Goal: Transaction & Acquisition: Purchase product/service

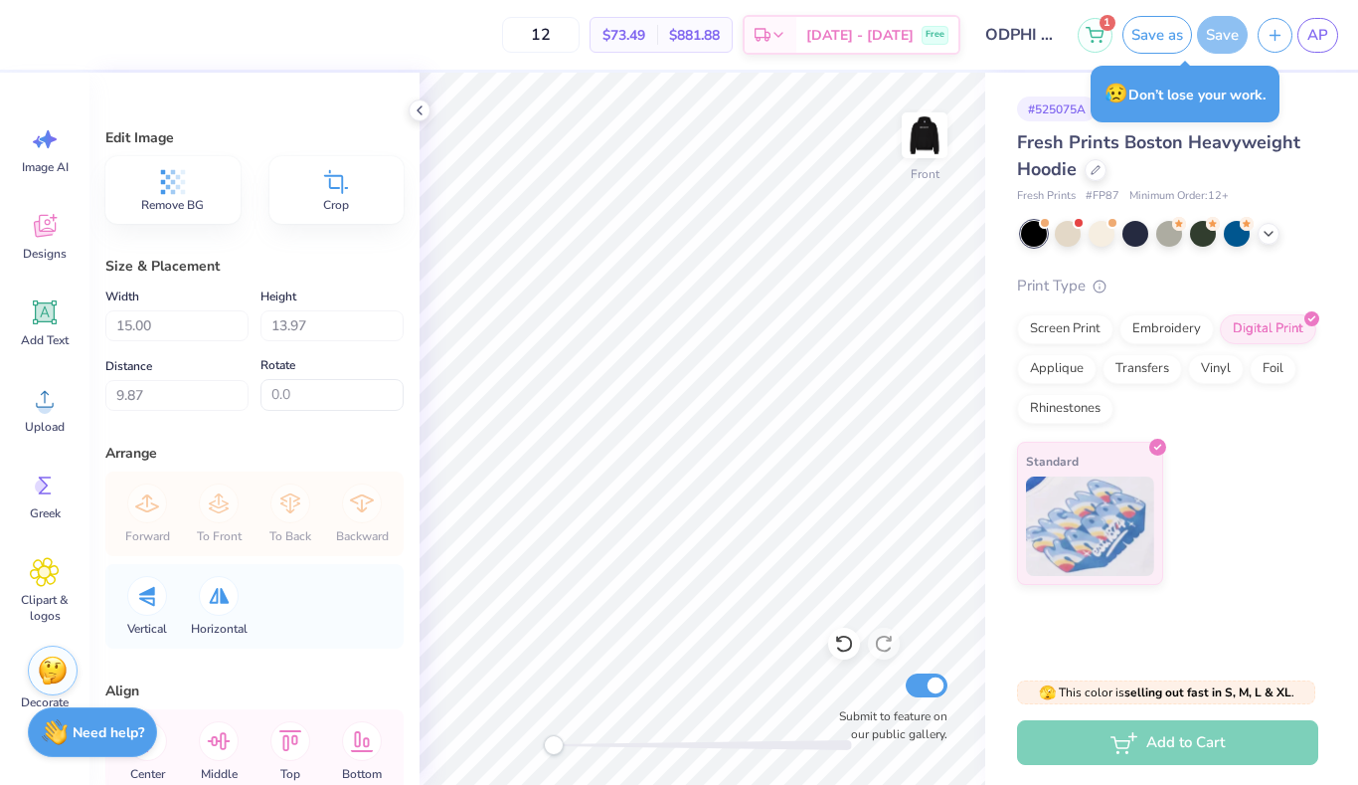
click at [34, 415] on div "Upload" at bounding box center [45, 409] width 72 height 75
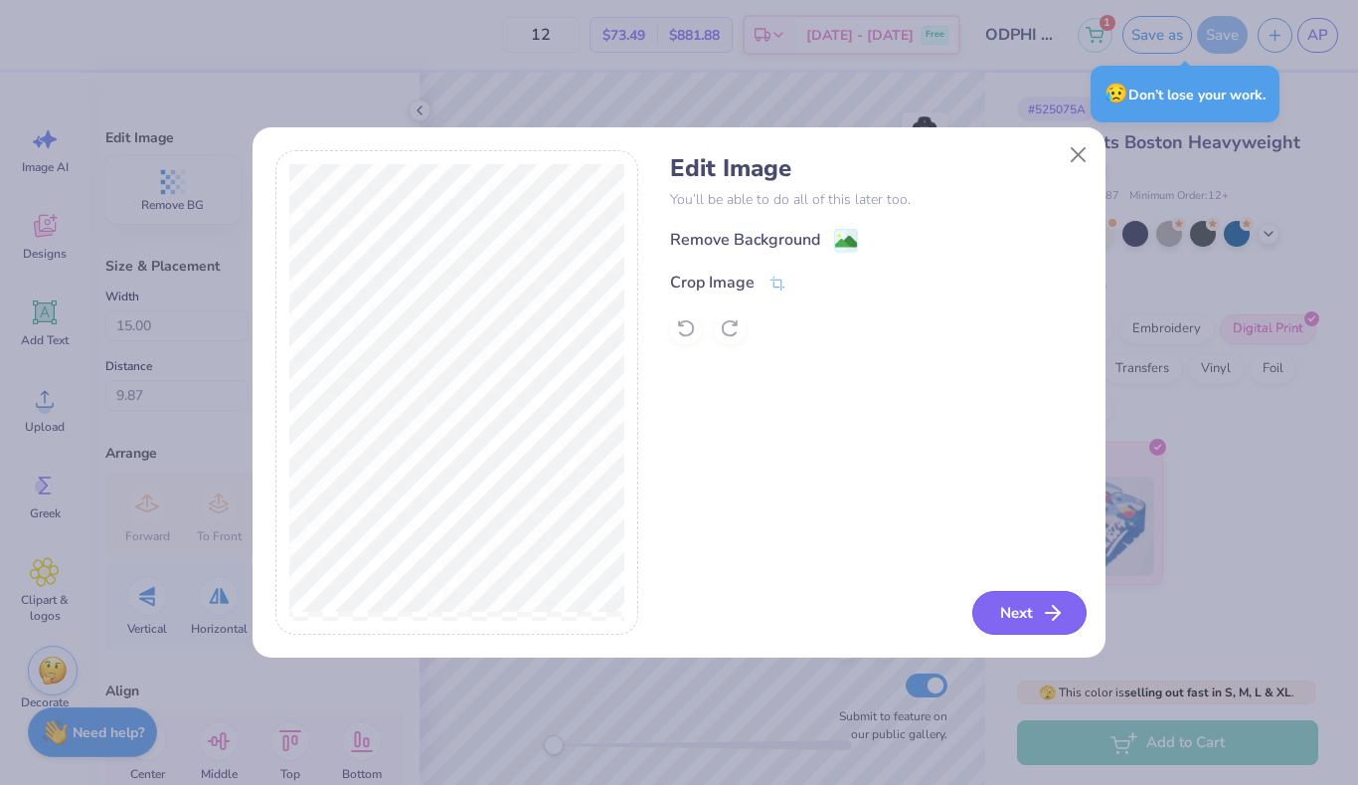
click at [1028, 608] on button "Next" at bounding box center [1030, 613] width 114 height 44
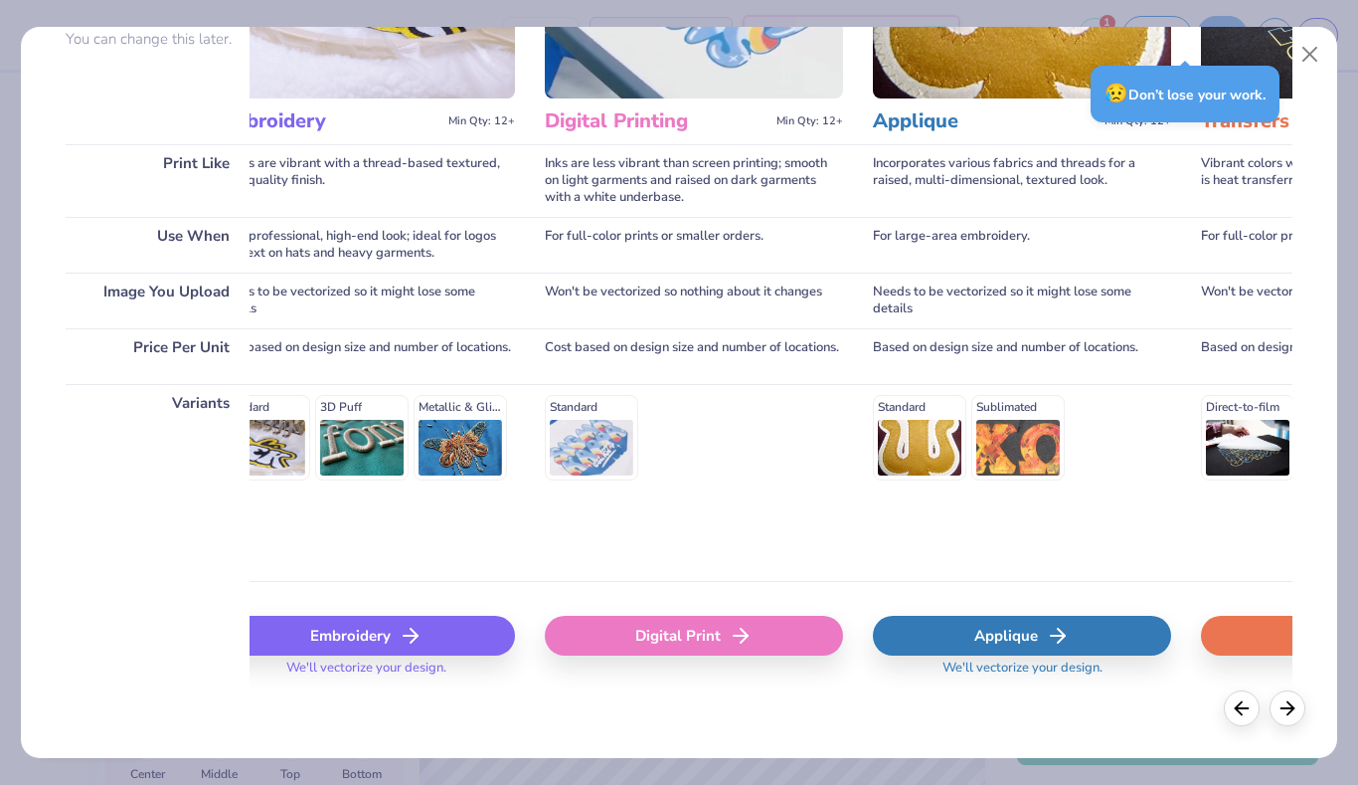
scroll to position [0, 410]
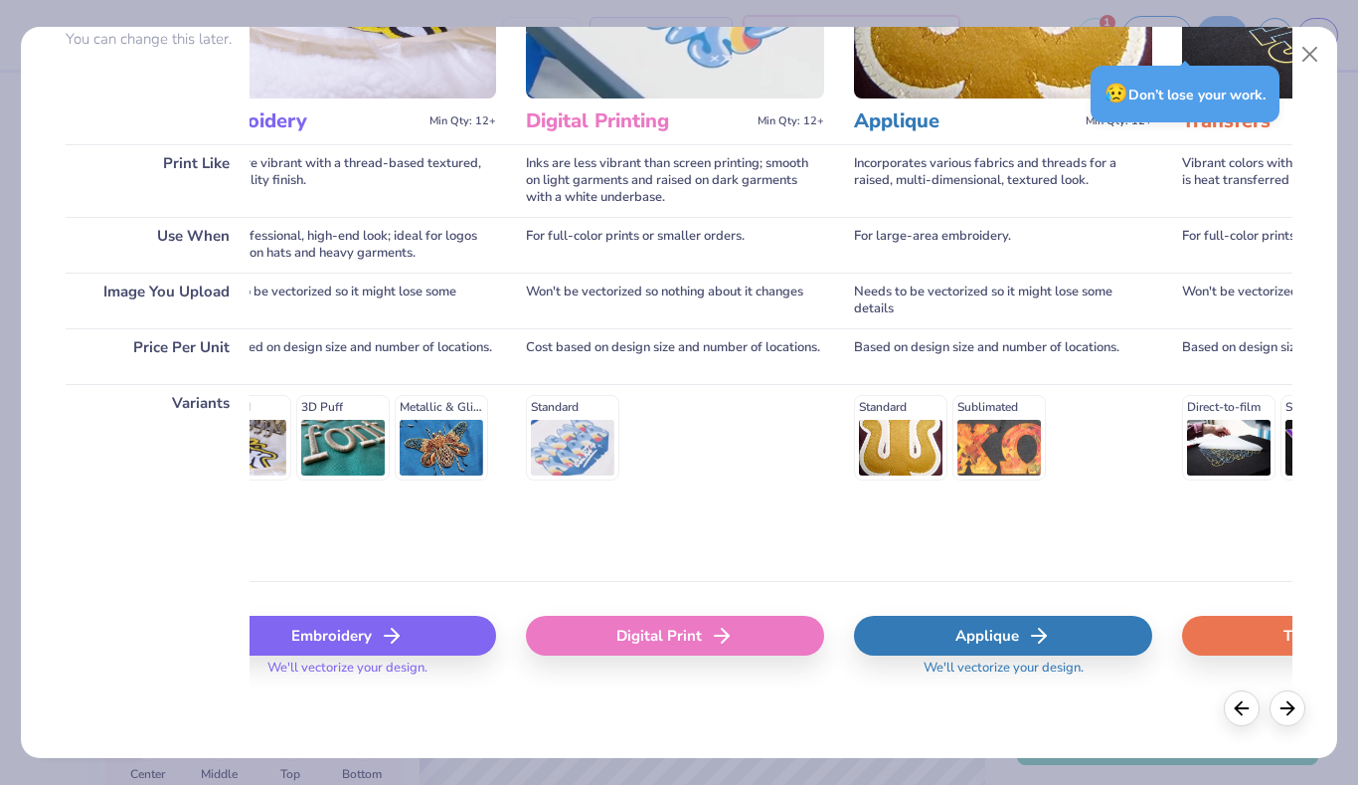
click at [689, 638] on div "Digital Print" at bounding box center [675, 636] width 298 height 40
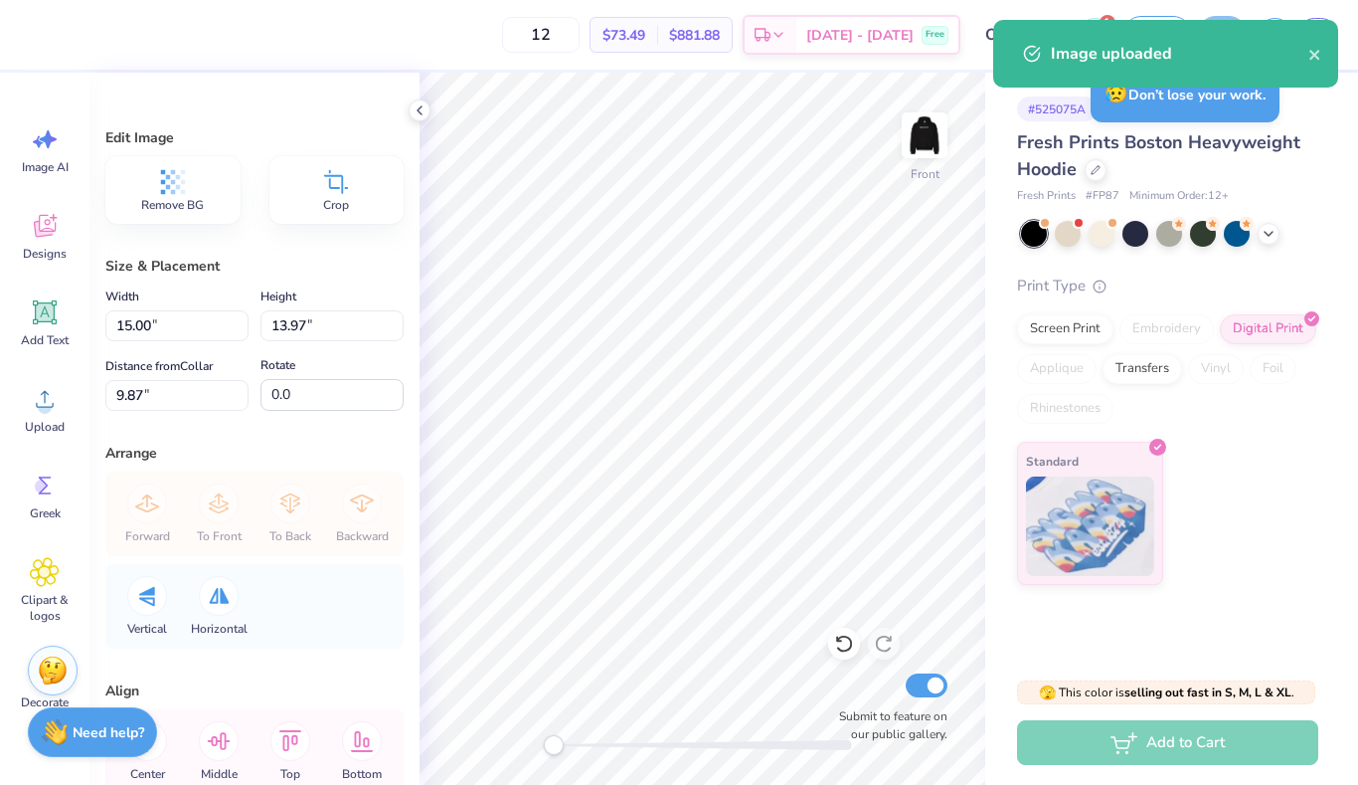
type input "11.45"
type input "18.00"
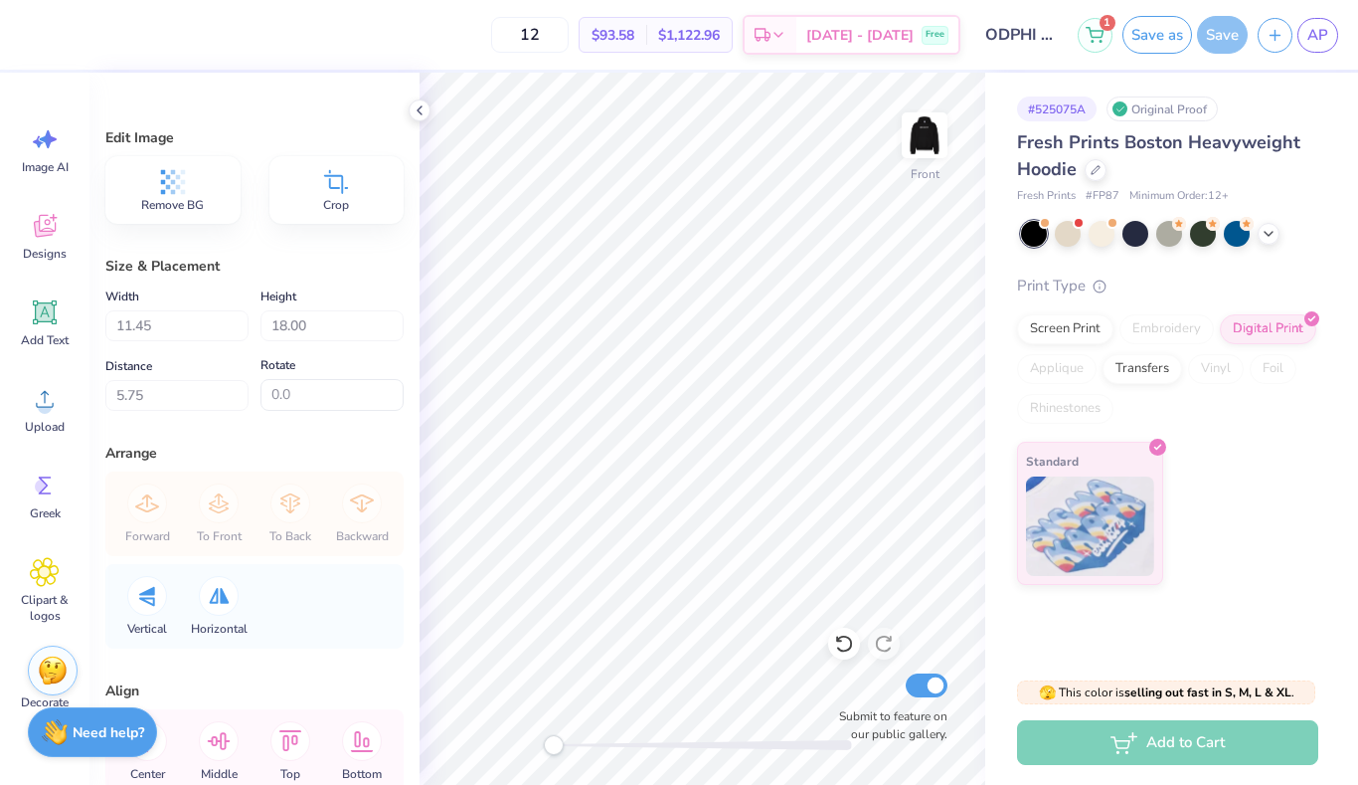
type input "5.00"
type input "10.05"
type input "15.79"
click at [838, 652] on div "Front Submit to feature on our public gallery." at bounding box center [703, 429] width 566 height 712
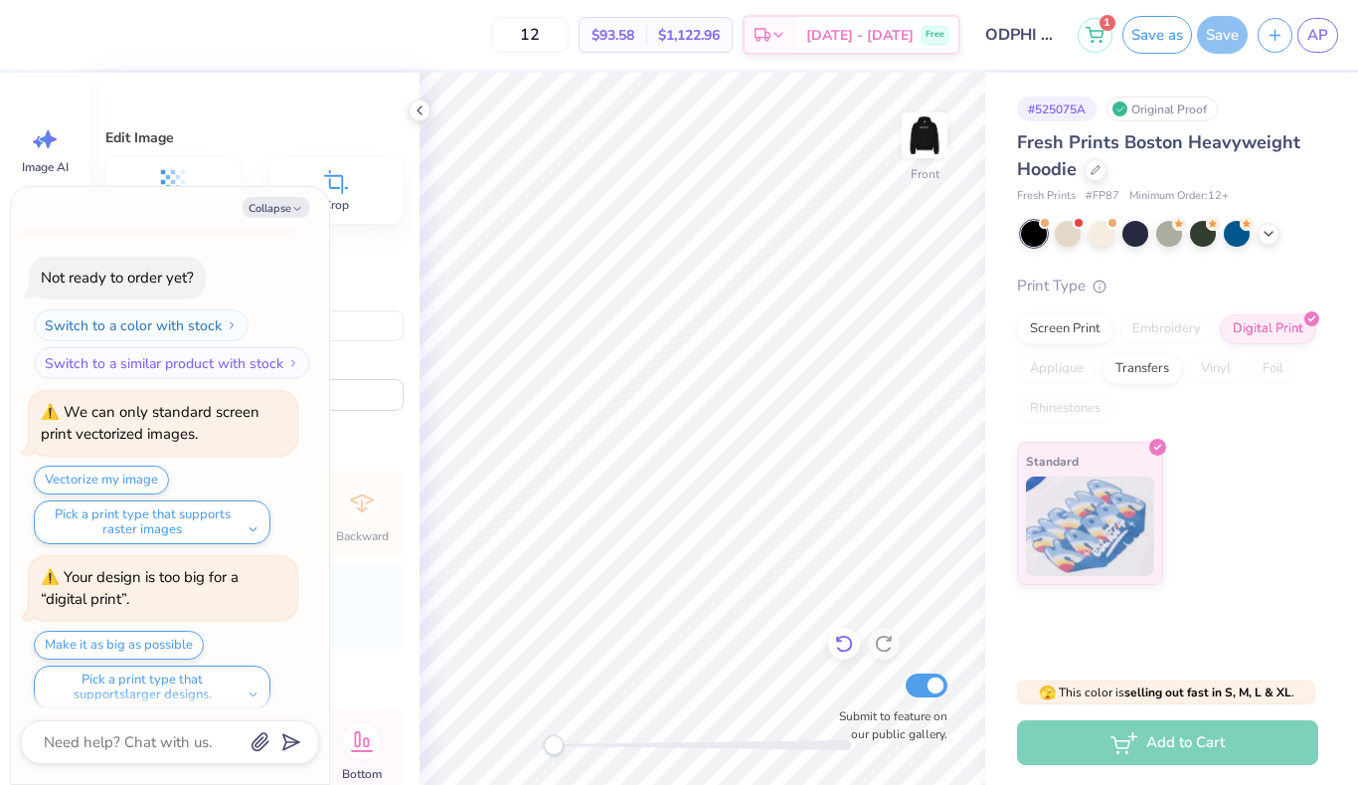
scroll to position [1163, 0]
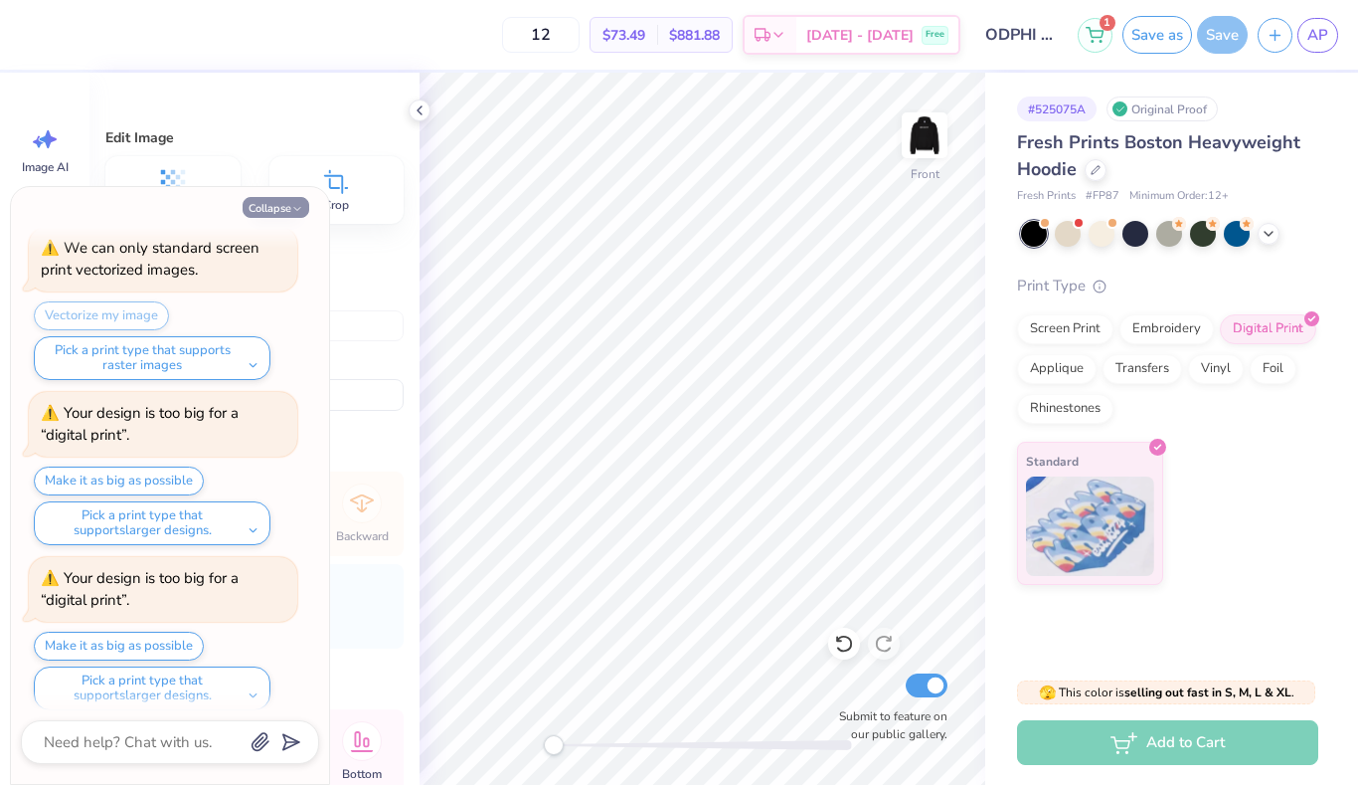
click at [292, 205] on icon "button" at bounding box center [297, 209] width 12 height 12
type textarea "x"
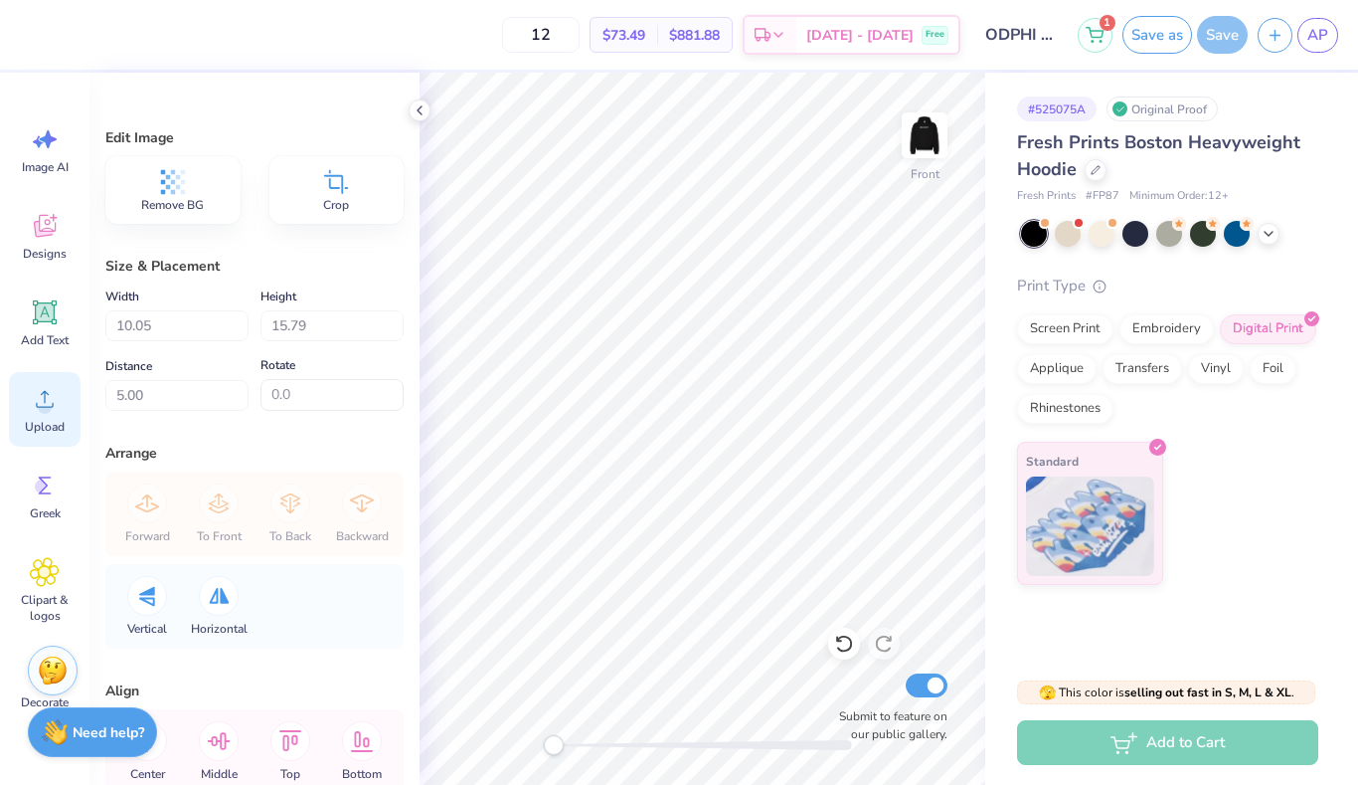
click at [42, 418] on div "Upload" at bounding box center [45, 409] width 72 height 75
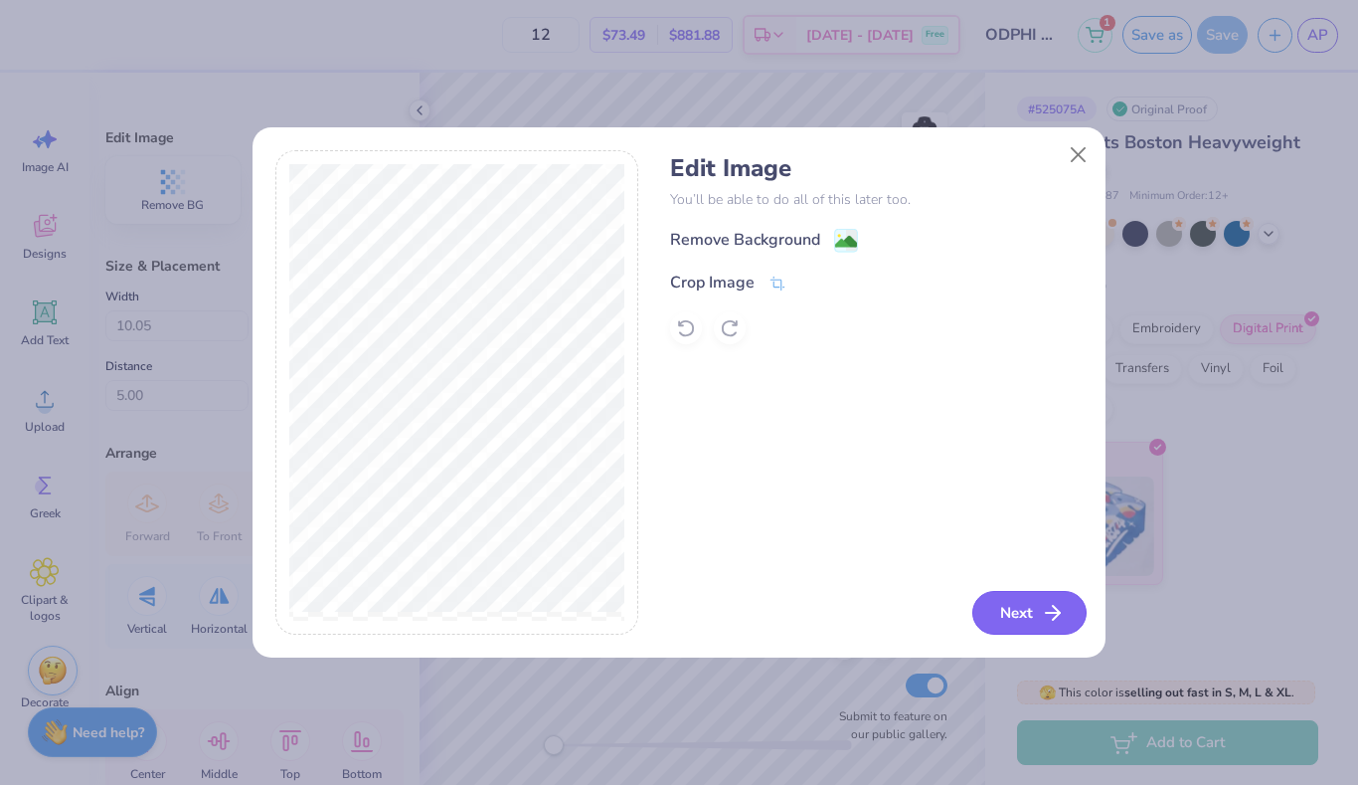
click at [1025, 610] on button "Next" at bounding box center [1030, 613] width 114 height 44
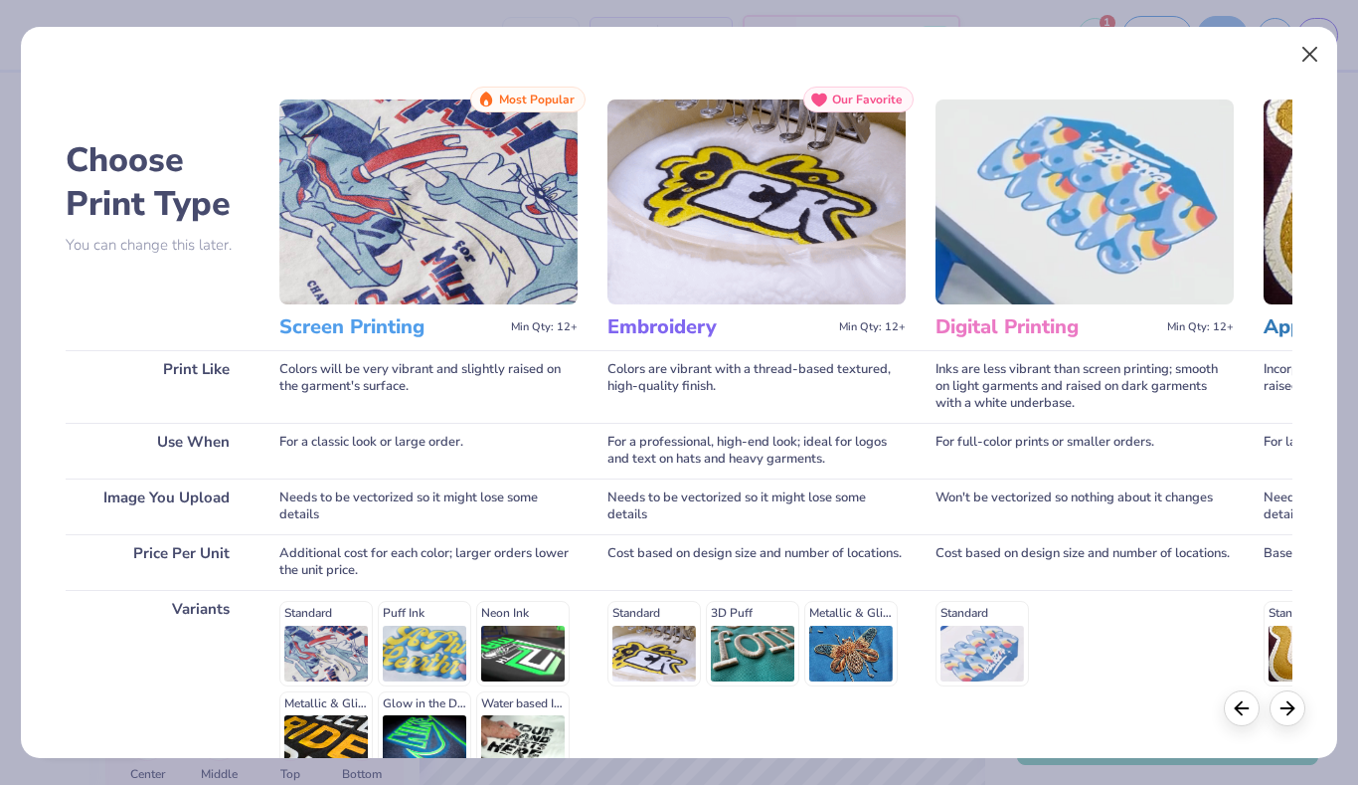
click at [1310, 51] on button "Close" at bounding box center [1310, 55] width 38 height 38
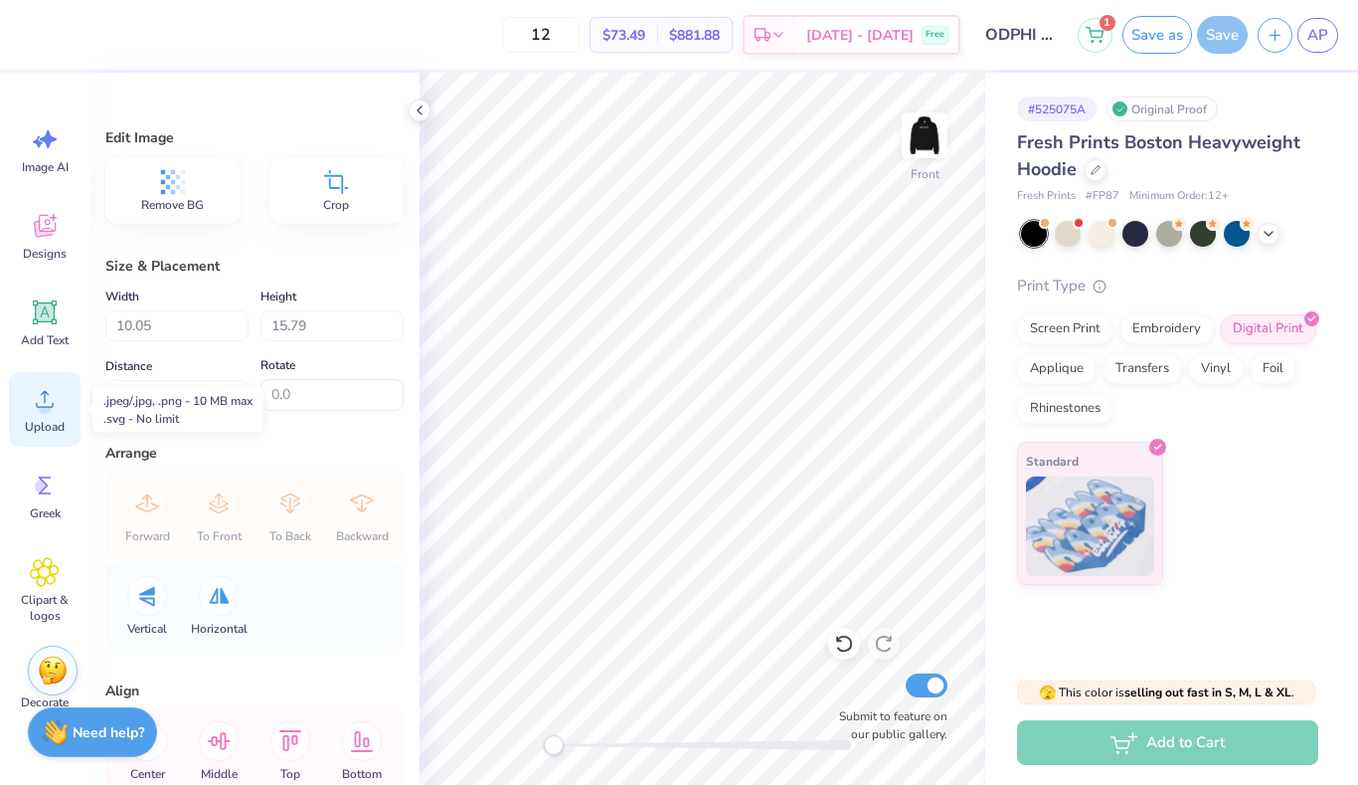
click at [47, 413] on circle at bounding box center [45, 407] width 14 height 14
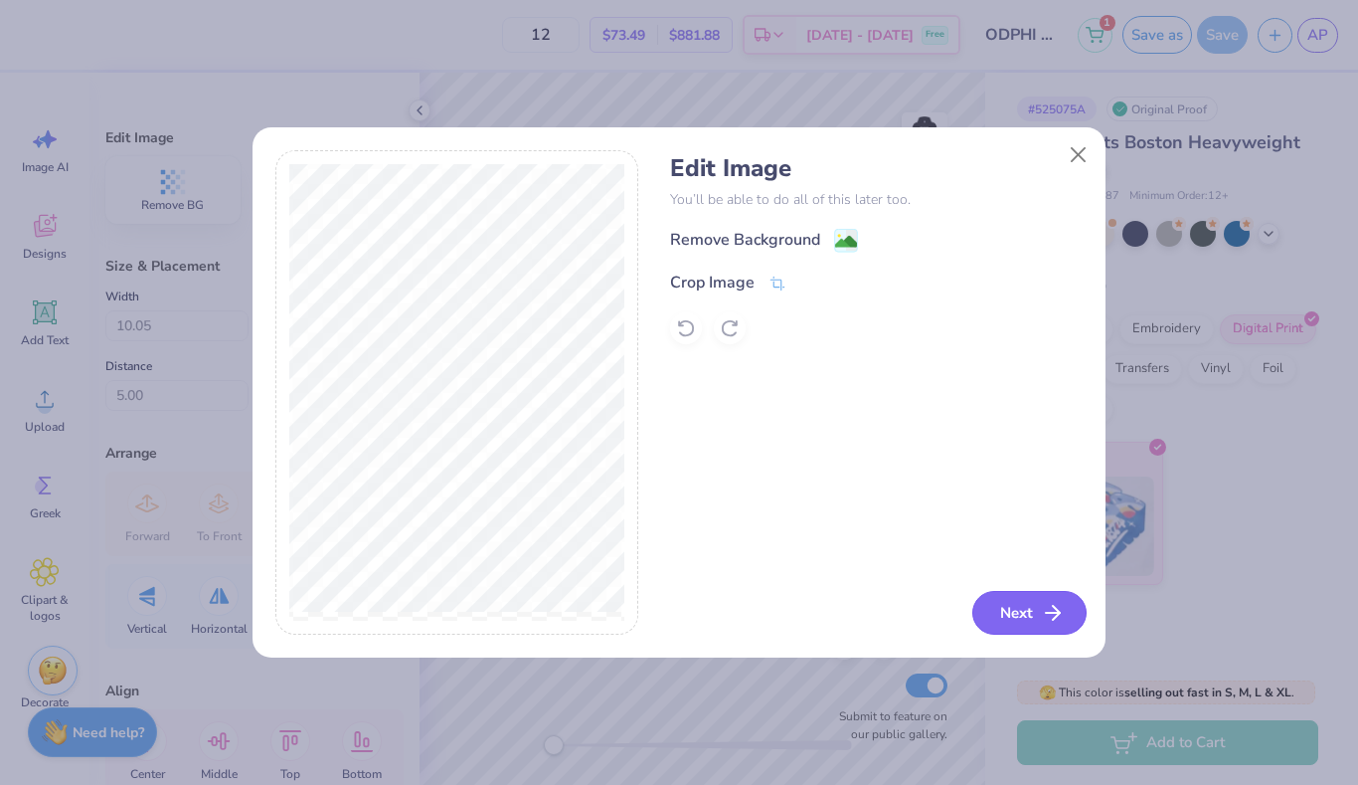
click at [1046, 613] on line "button" at bounding box center [1053, 613] width 14 height 0
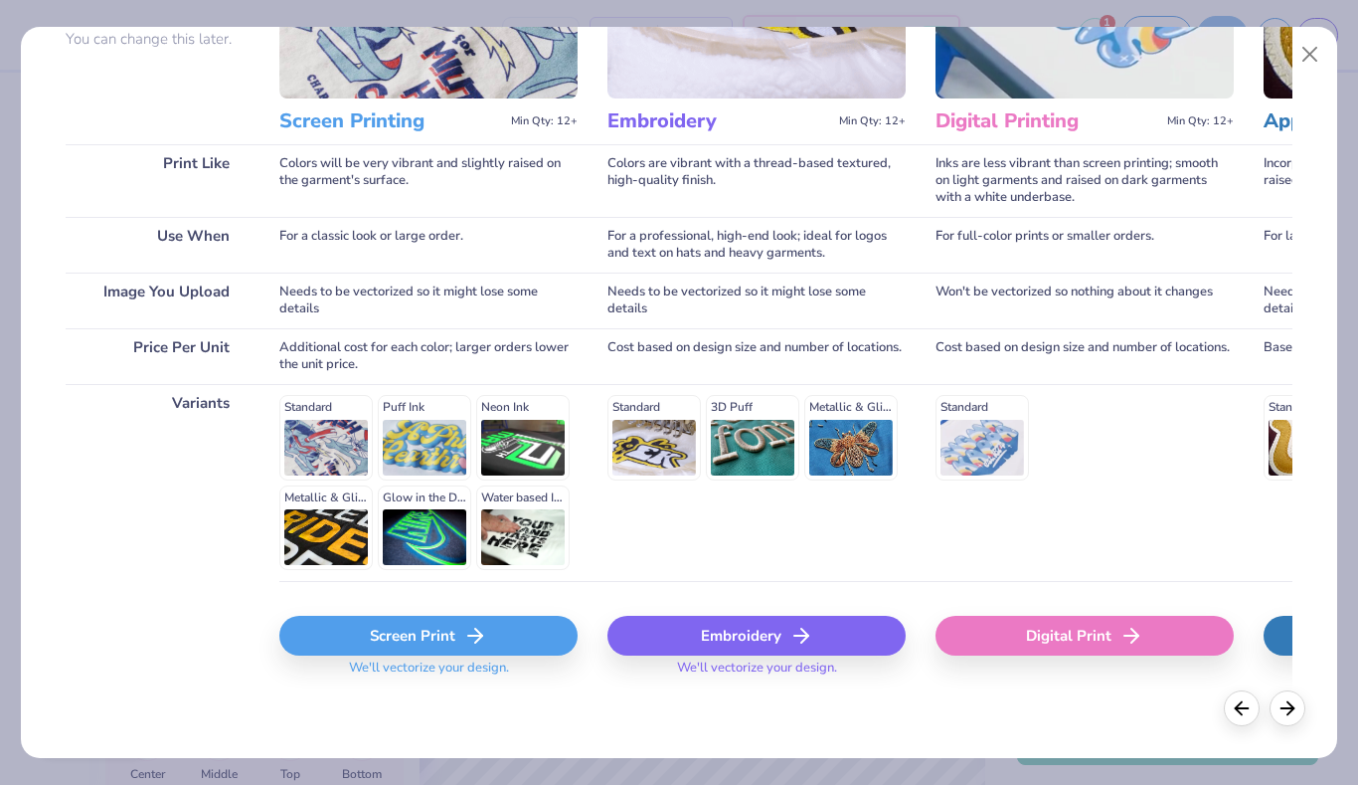
scroll to position [0, 0]
click at [342, 640] on div "Screen Print" at bounding box center [428, 636] width 298 height 40
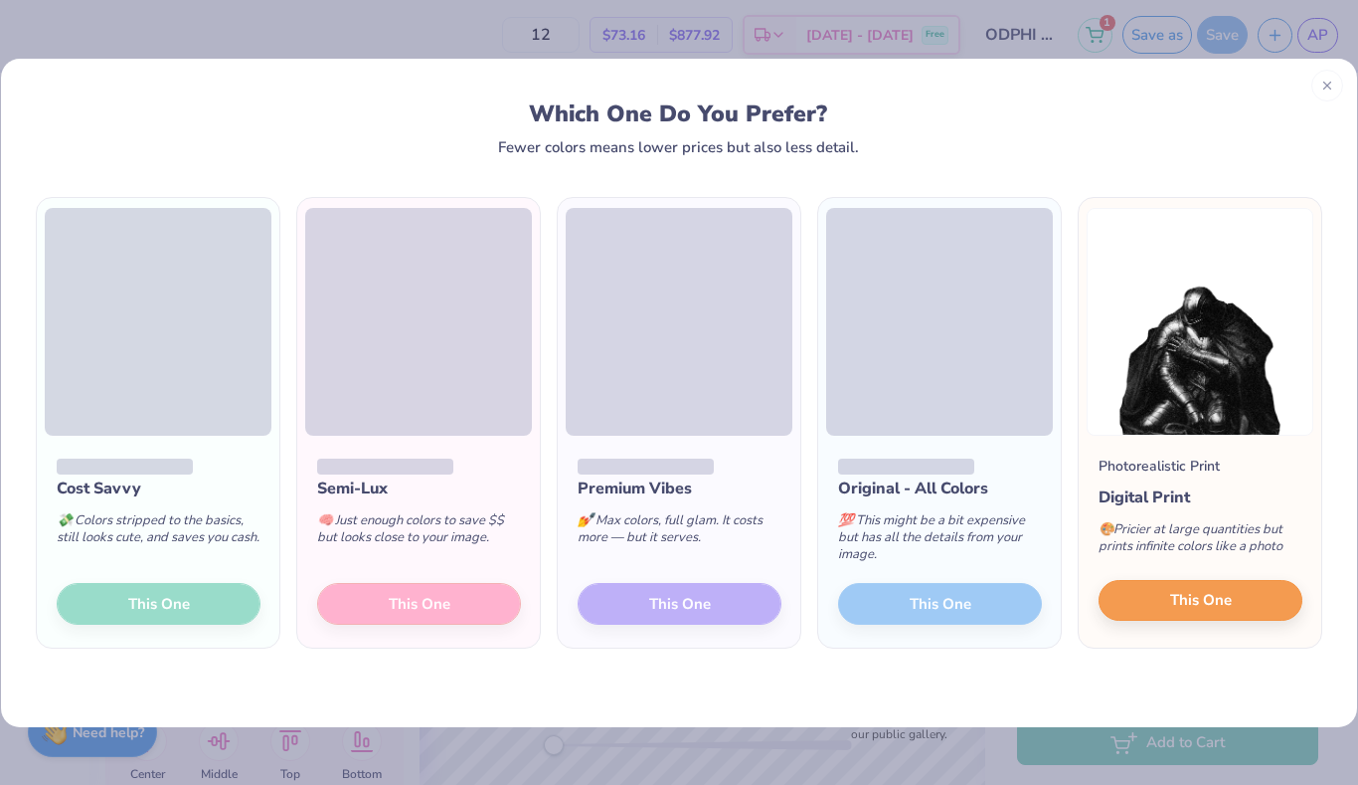
click at [1203, 605] on span "This One" at bounding box center [1202, 600] width 62 height 23
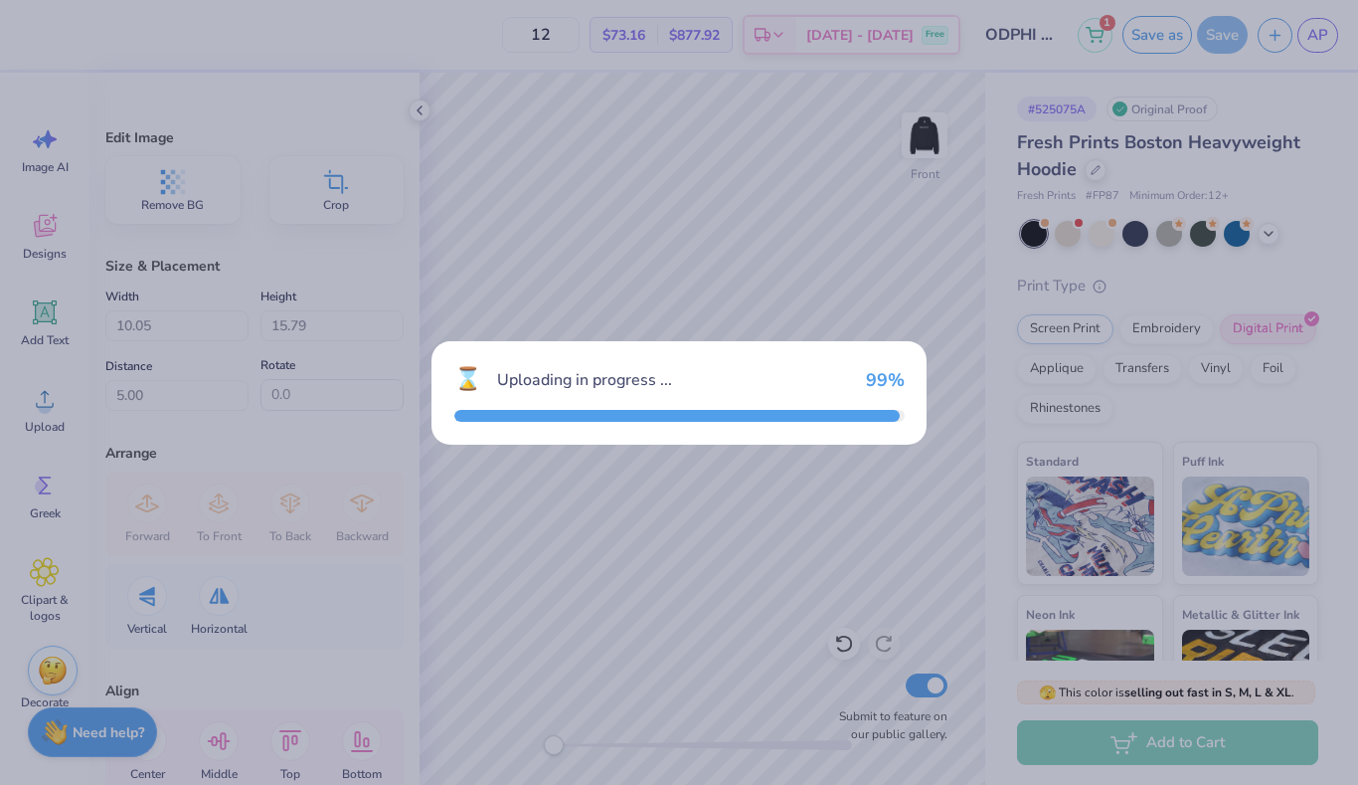
type input "12.78"
type input "18.00"
type input "5.75"
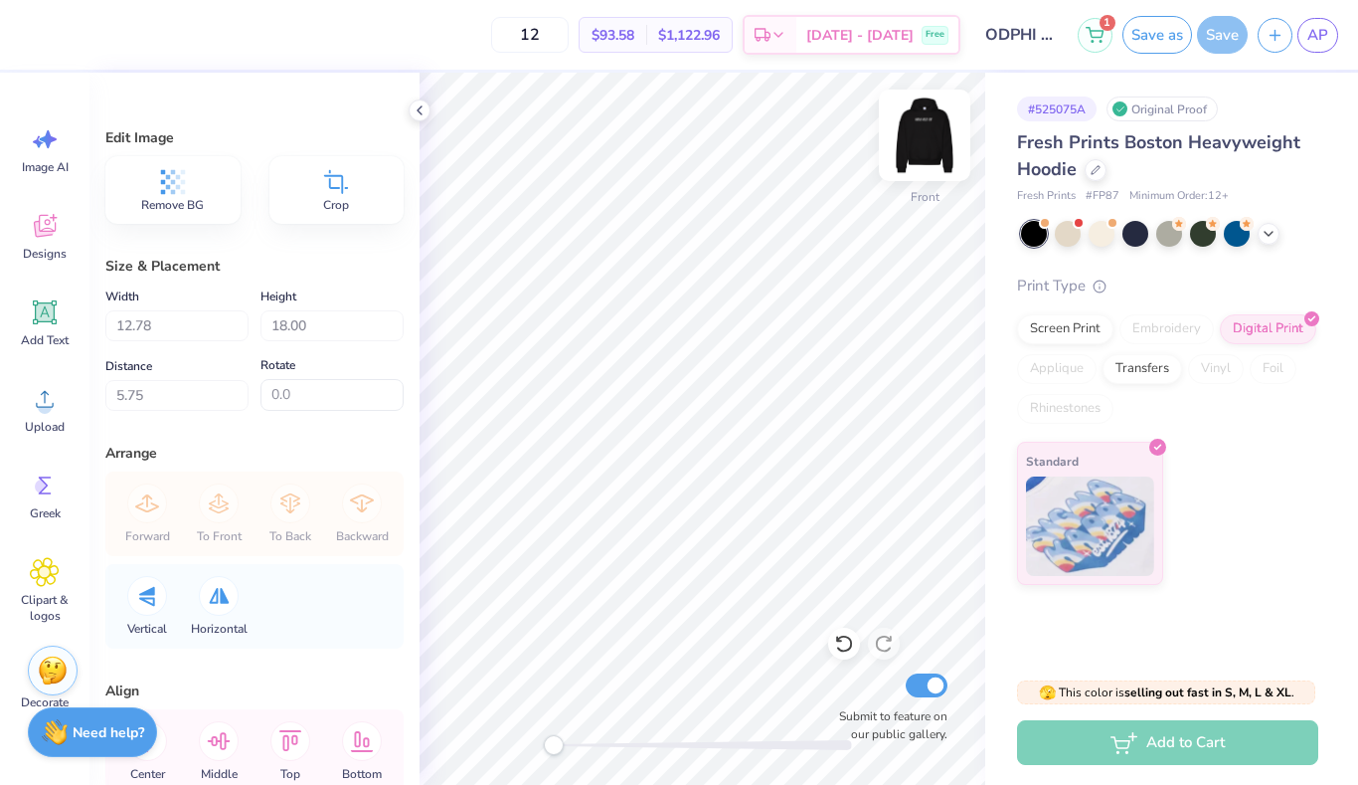
click at [927, 136] on img at bounding box center [925, 135] width 80 height 80
click at [927, 136] on img at bounding box center [925, 135] width 40 height 40
click at [926, 149] on img at bounding box center [925, 135] width 80 height 80
click at [929, 141] on img at bounding box center [925, 135] width 80 height 80
